Goal: Communication & Community: Answer question/provide support

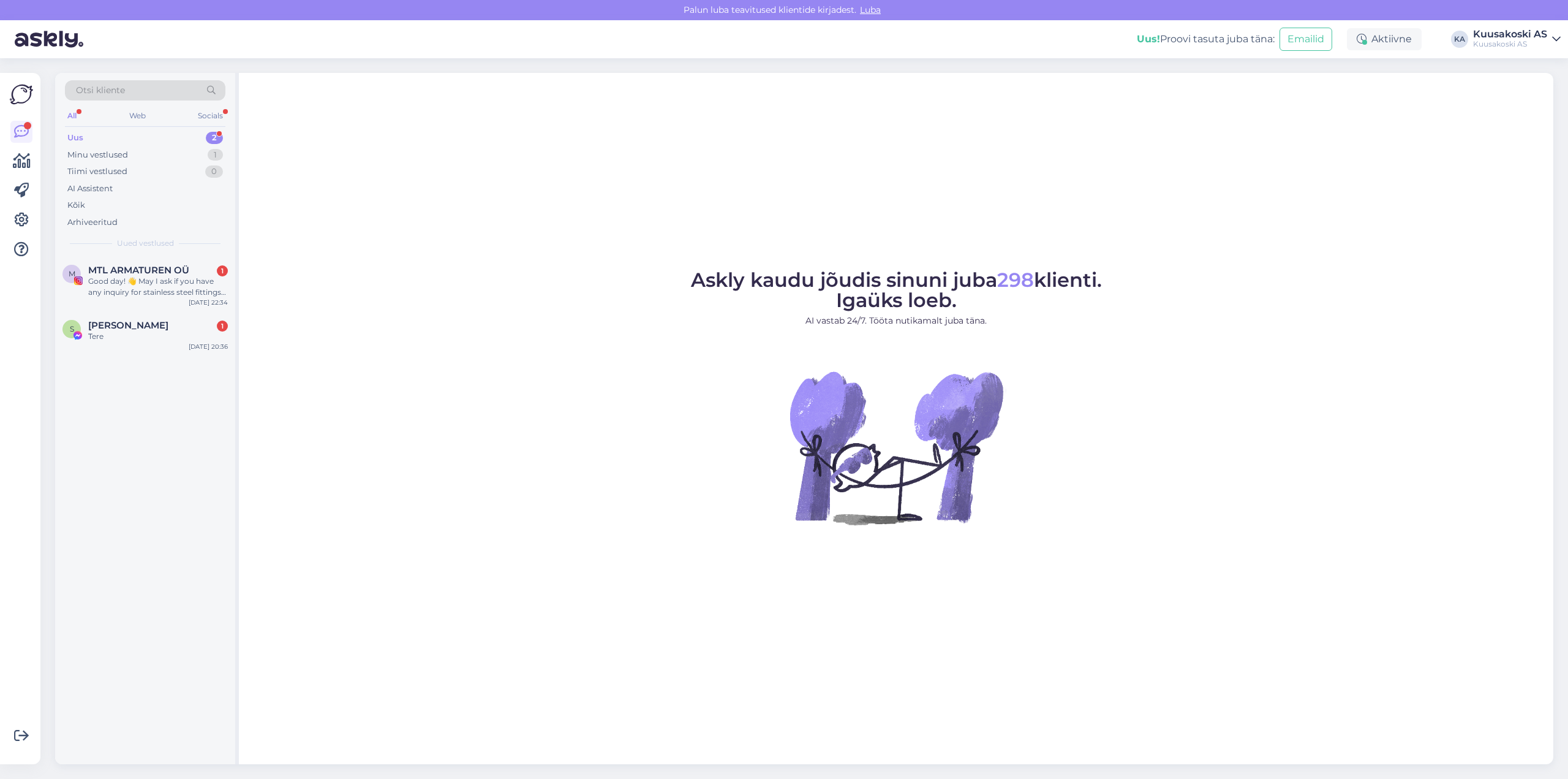
click at [82, 141] on div "Uus" at bounding box center [76, 137] width 16 height 12
click at [79, 136] on div "Uus" at bounding box center [76, 137] width 16 height 12
click at [151, 272] on span "MTL ARMATUREN OÜ" at bounding box center [139, 271] width 101 height 11
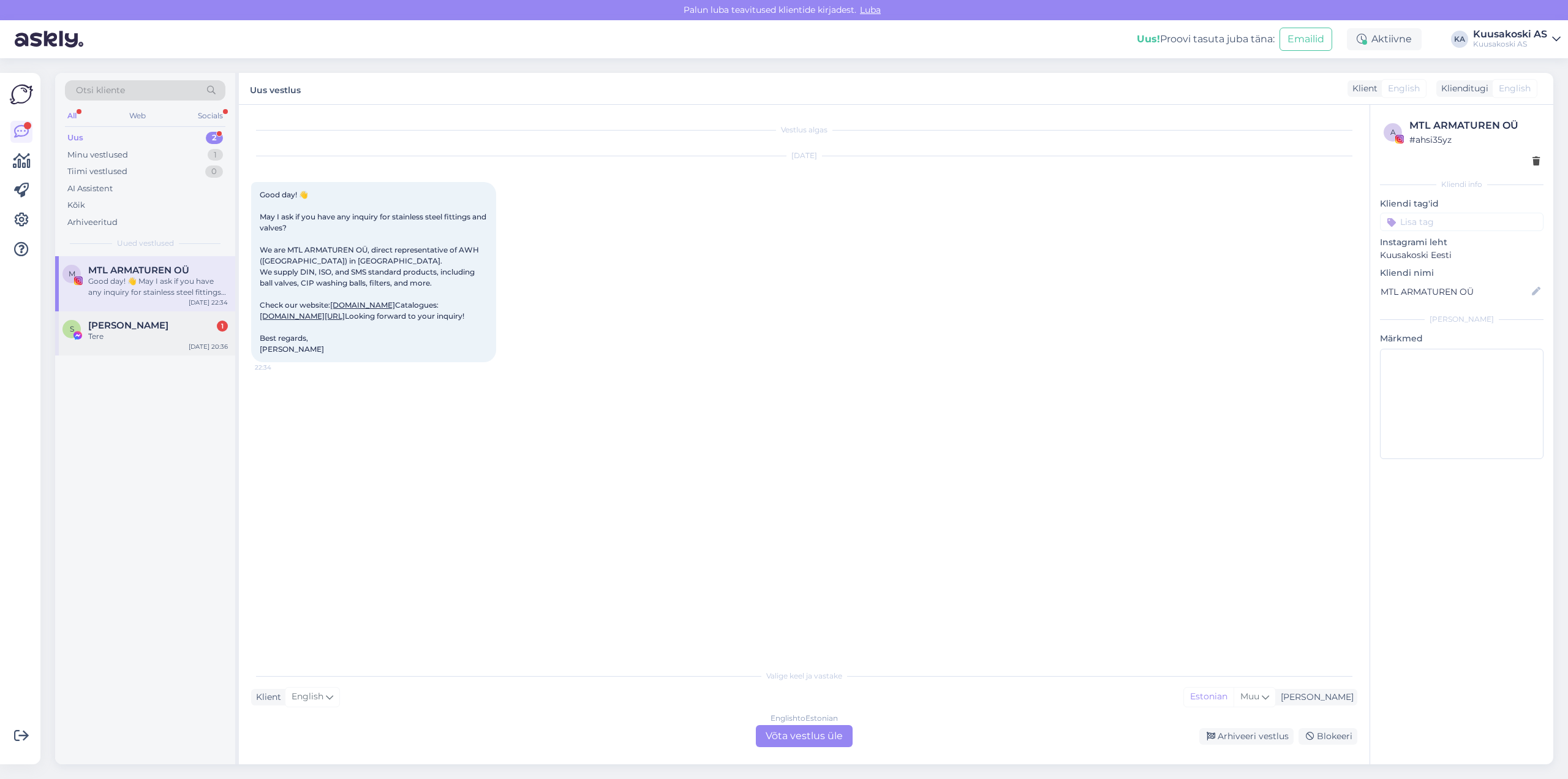
click at [124, 329] on span "[PERSON_NAME]" at bounding box center [128, 325] width 80 height 11
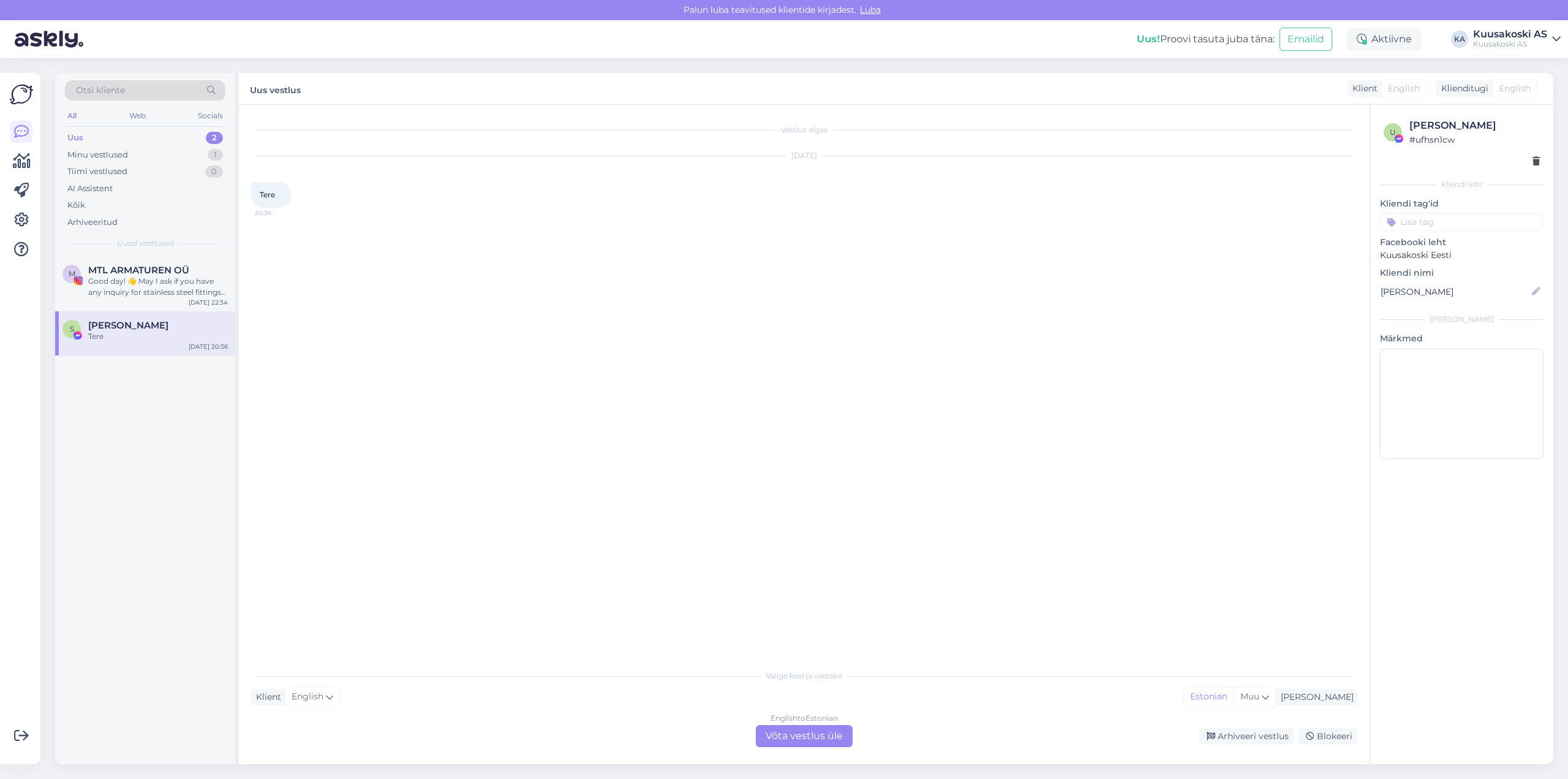
click at [124, 329] on span "[PERSON_NAME]" at bounding box center [128, 325] width 80 height 11
click at [114, 329] on span "[PERSON_NAME]" at bounding box center [128, 325] width 80 height 11
click at [180, 287] on div "Good day! 👋 May I ask if you have any inquiry for stainless steel fittings and …" at bounding box center [159, 286] width 140 height 22
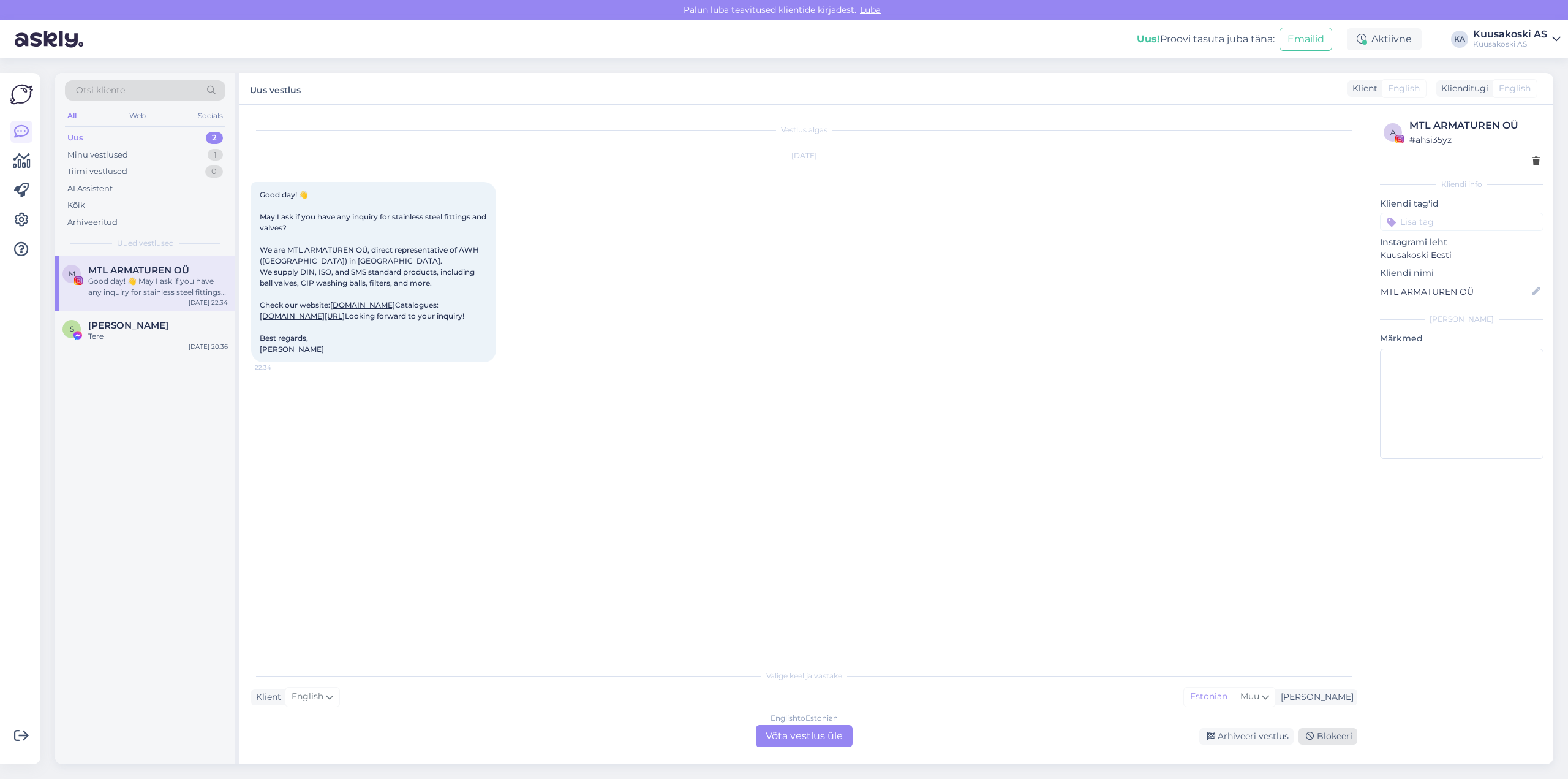
click at [1334, 735] on div "Blokeeri" at bounding box center [1328, 736] width 59 height 16
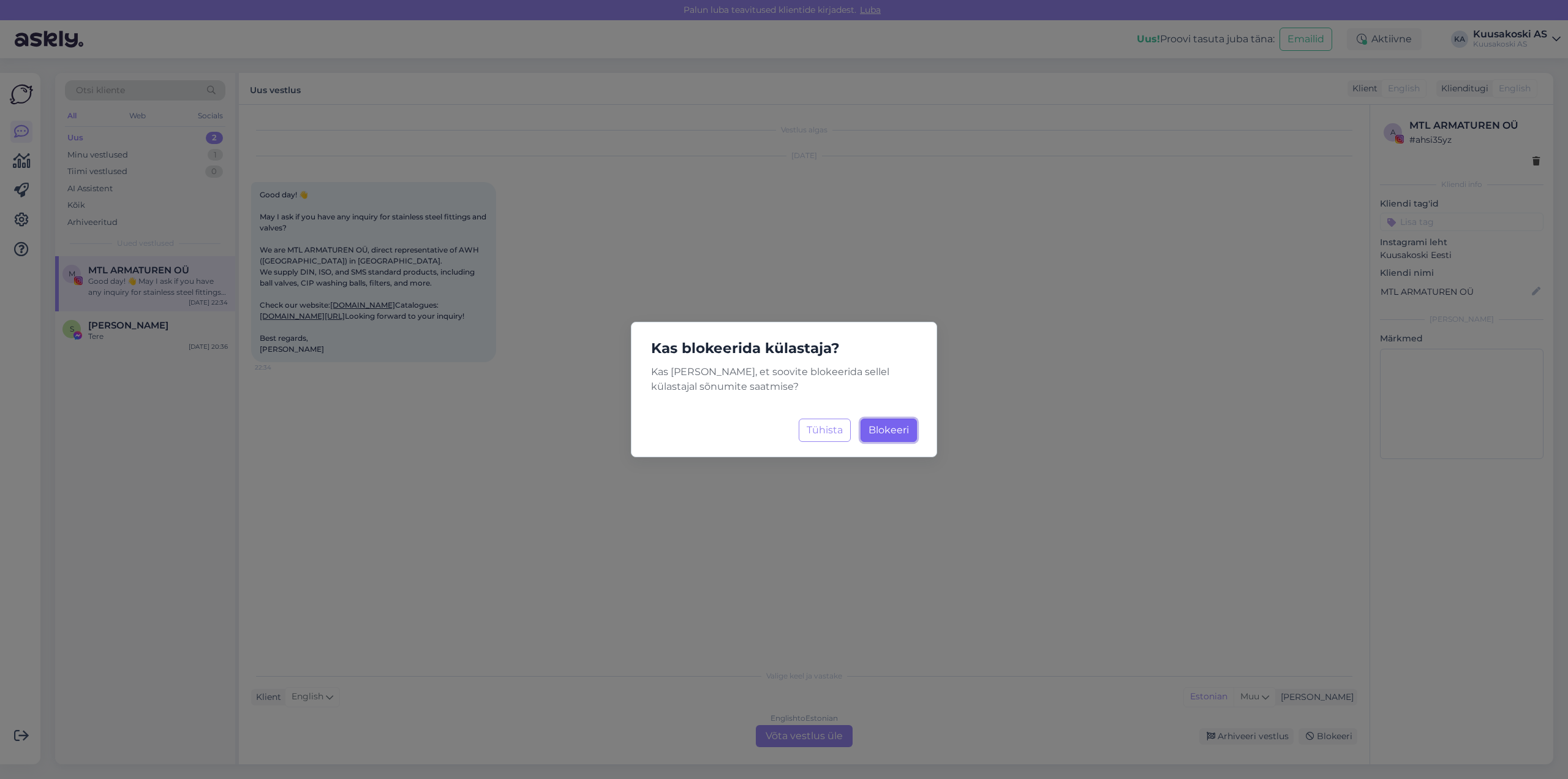
click at [876, 429] on span "Blokeeri" at bounding box center [889, 429] width 41 height 11
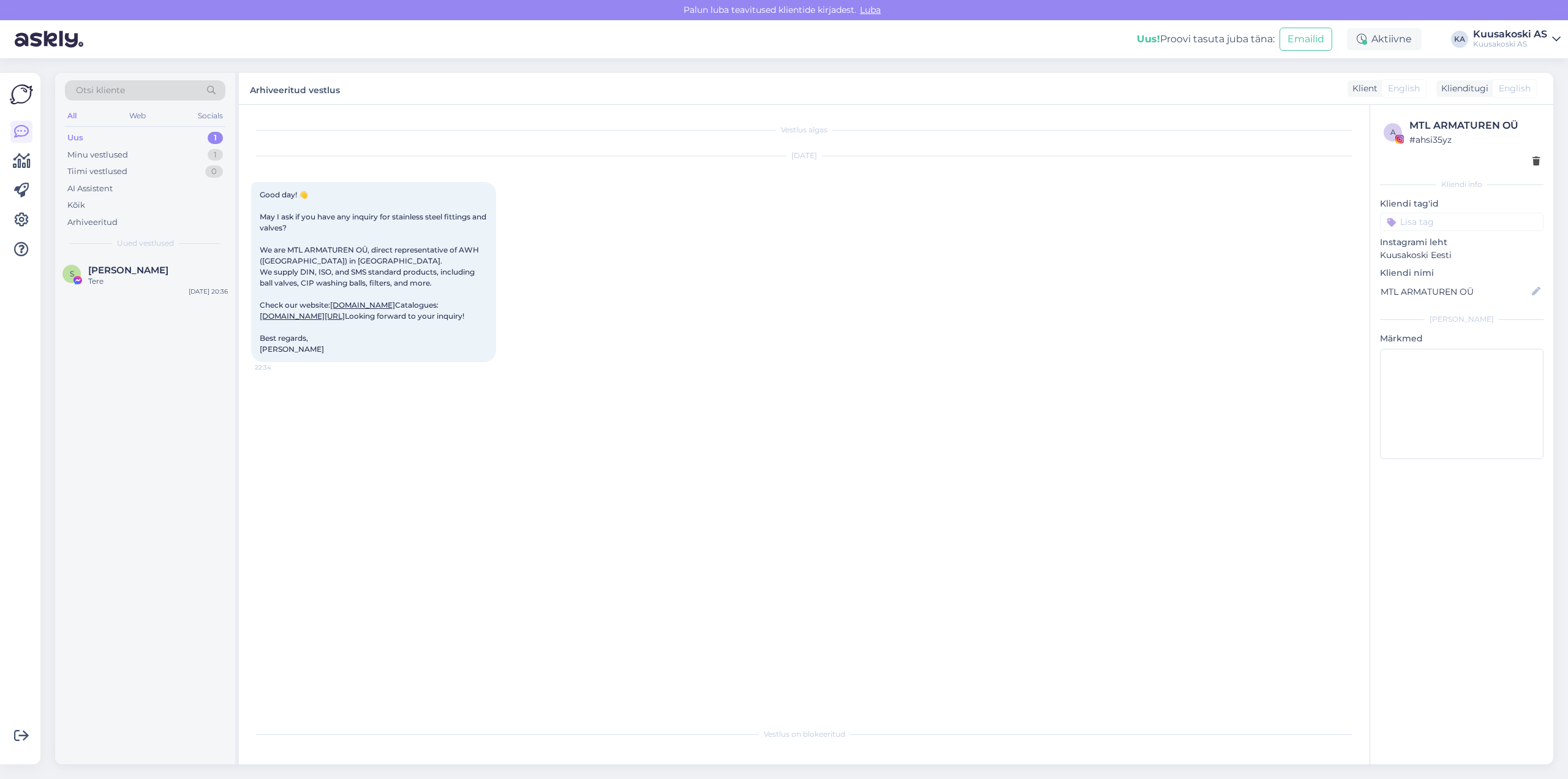
click at [358, 564] on div "Vestlus algas [DATE] Good day! 👋 May I ask if you have any inquiry for stainles…" at bounding box center [810, 413] width 1118 height 593
click at [73, 136] on div "Uus" at bounding box center [76, 137] width 16 height 12
click at [538, 616] on div "Vestlus algas [DATE] Good day! 👋 May I ask if you have any inquiry for stainles…" at bounding box center [810, 413] width 1118 height 593
click at [108, 279] on div "Tere" at bounding box center [159, 281] width 140 height 11
